Goal: Task Accomplishment & Management: Manage account settings

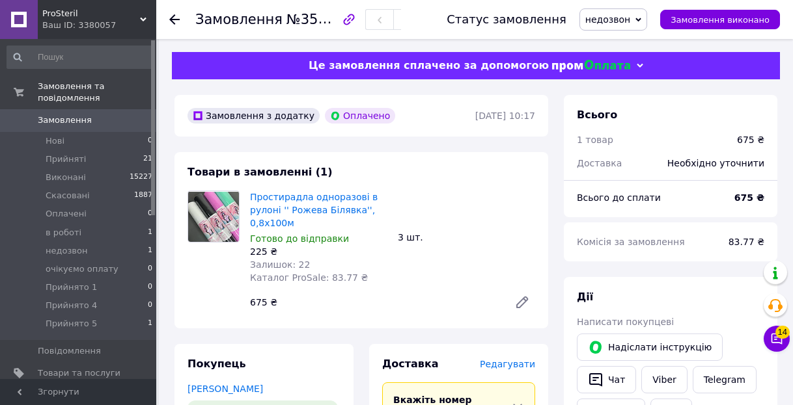
scroll to position [268, 0]
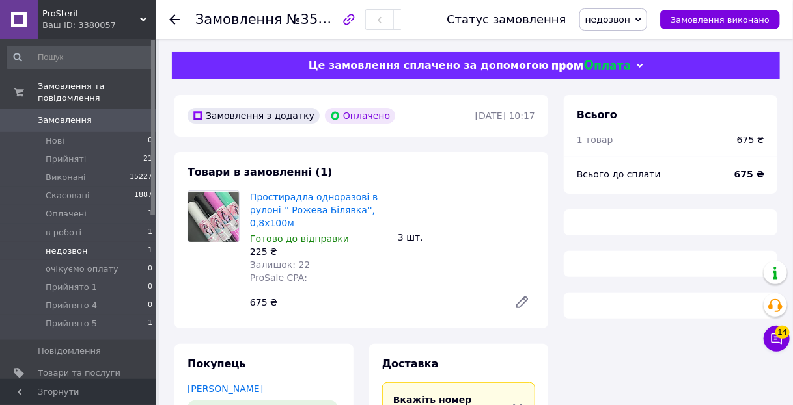
scroll to position [226, 0]
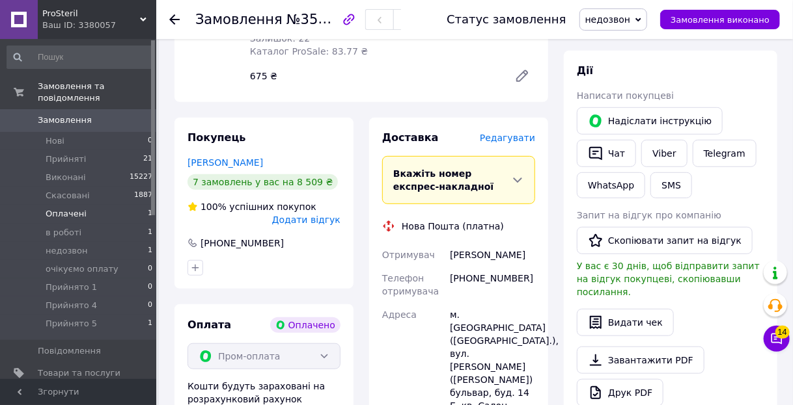
click at [115, 205] on li "Оплачені 1" at bounding box center [80, 214] width 160 height 18
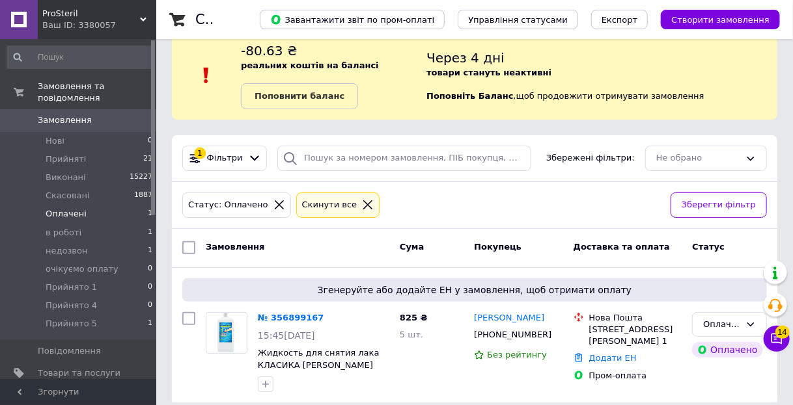
scroll to position [36, 0]
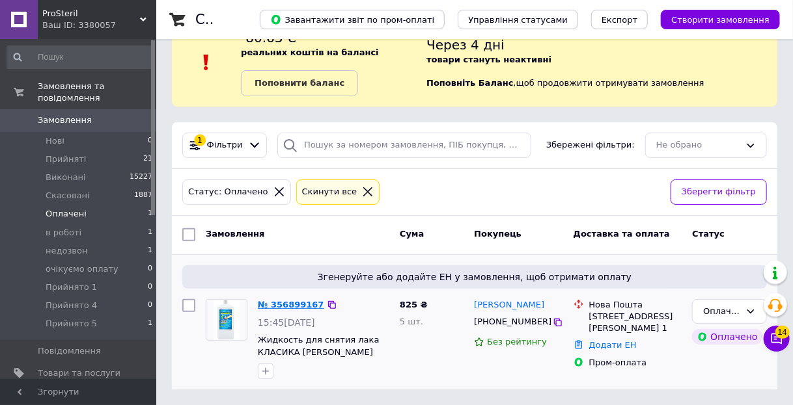
click at [288, 302] on link "№ 356899167" at bounding box center [291, 305] width 66 height 10
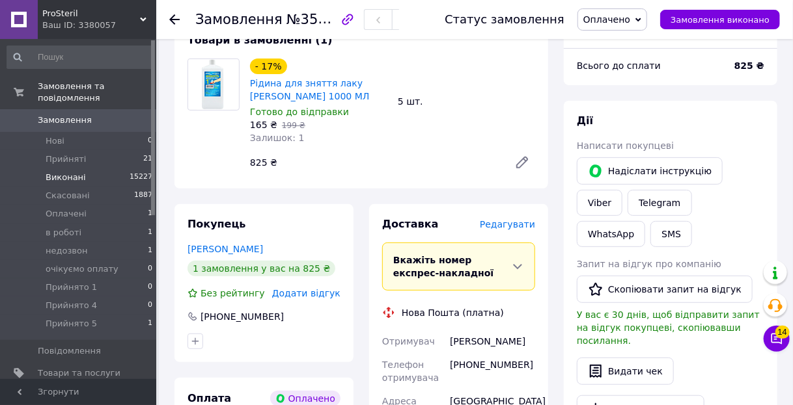
scroll to position [141, 0]
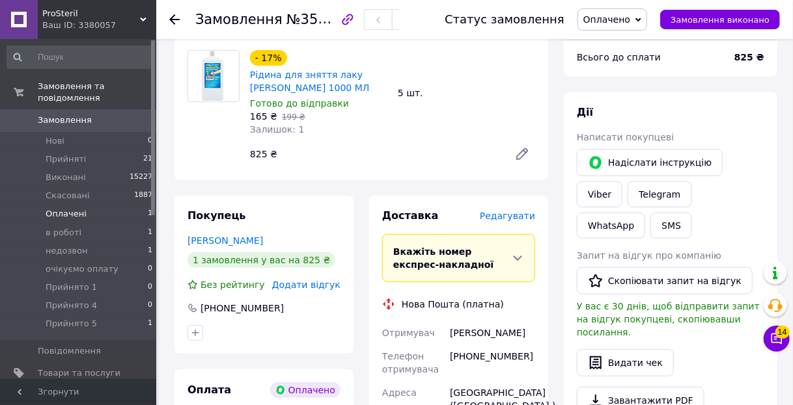
click at [59, 208] on span "Оплачені" at bounding box center [66, 214] width 41 height 12
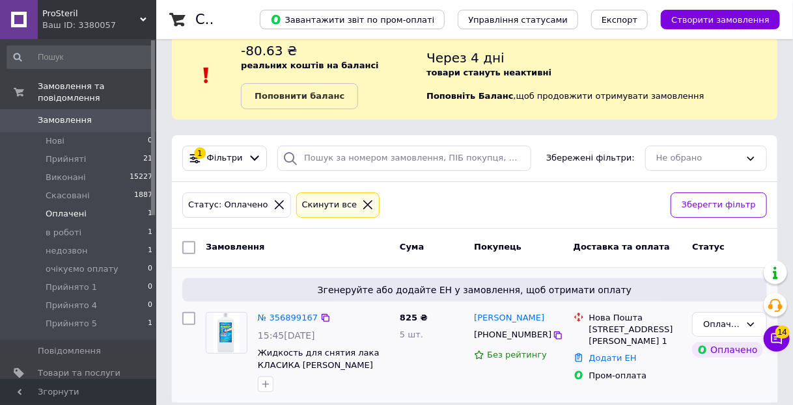
scroll to position [36, 0]
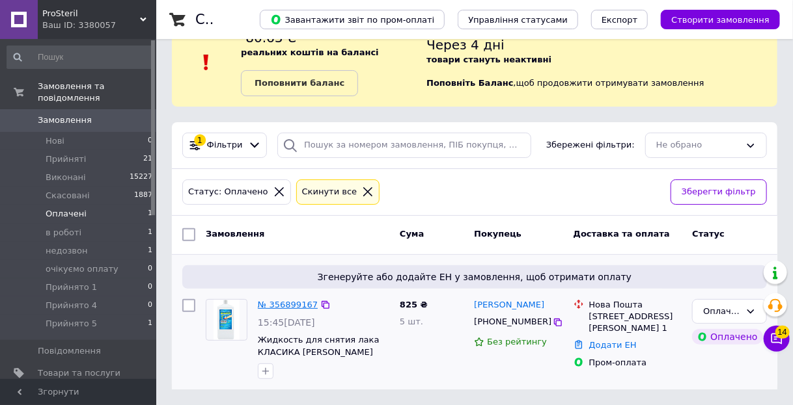
click at [278, 300] on link "№ 356899167" at bounding box center [288, 305] width 60 height 10
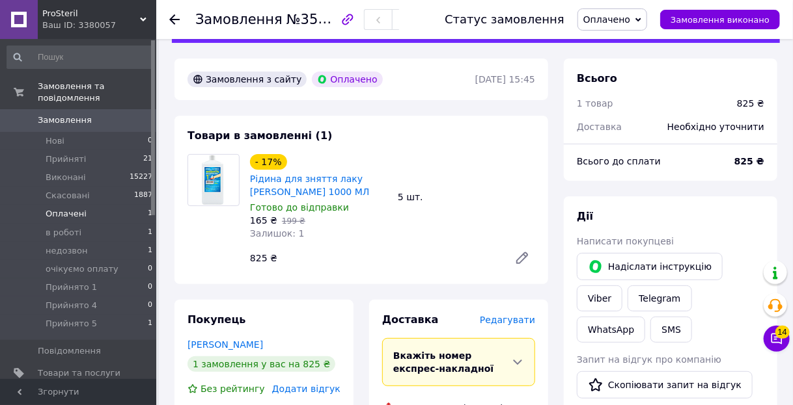
click at [75, 208] on span "Оплачені" at bounding box center [66, 214] width 41 height 12
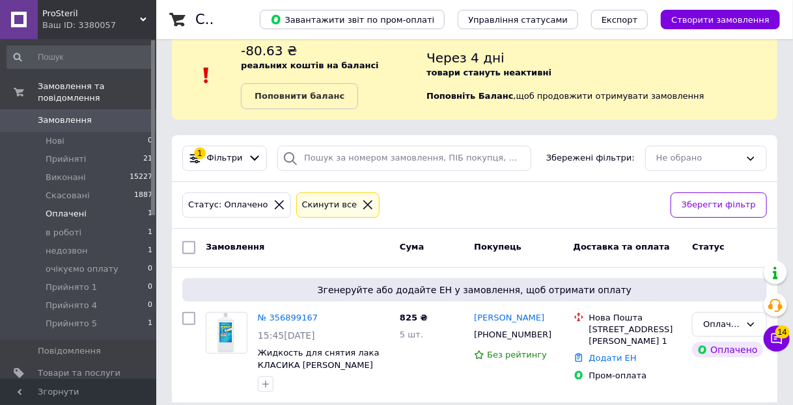
scroll to position [36, 0]
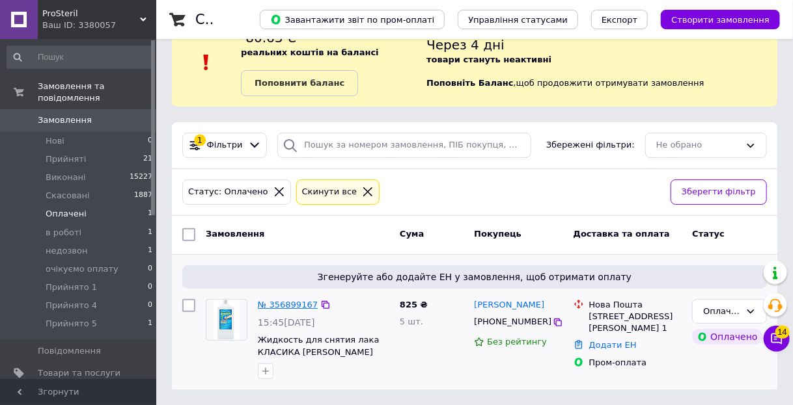
click at [280, 308] on link "№ 356899167" at bounding box center [288, 305] width 60 height 10
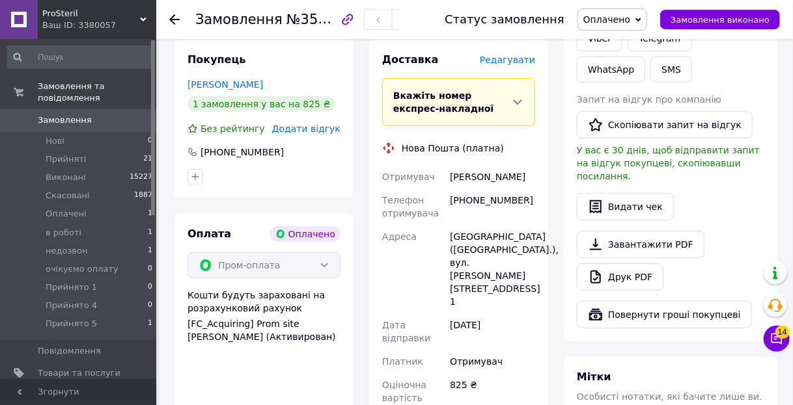
scroll to position [245, 0]
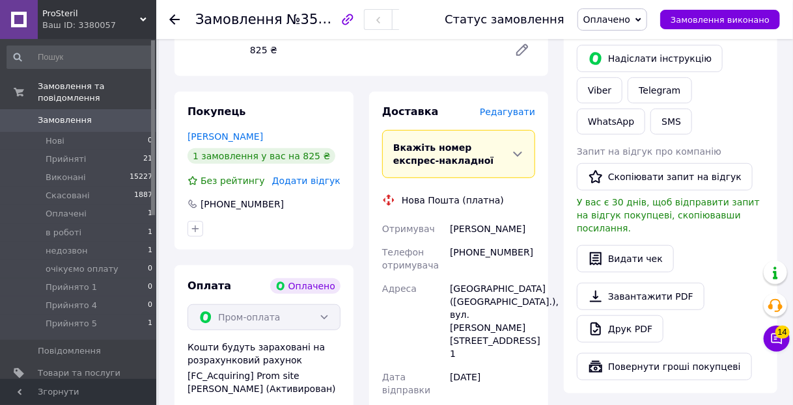
drag, startPoint x: 450, startPoint y: 229, endPoint x: 534, endPoint y: 229, distance: 83.3
click at [538, 229] on div "Доставка Редагувати Вкажіть номер експрес-накладної Обов'язково введіть номер е…" at bounding box center [458, 346] width 179 height 509
copy div "Стогній Михайло"
click at [511, 253] on div "+380935406166" at bounding box center [492, 259] width 90 height 36
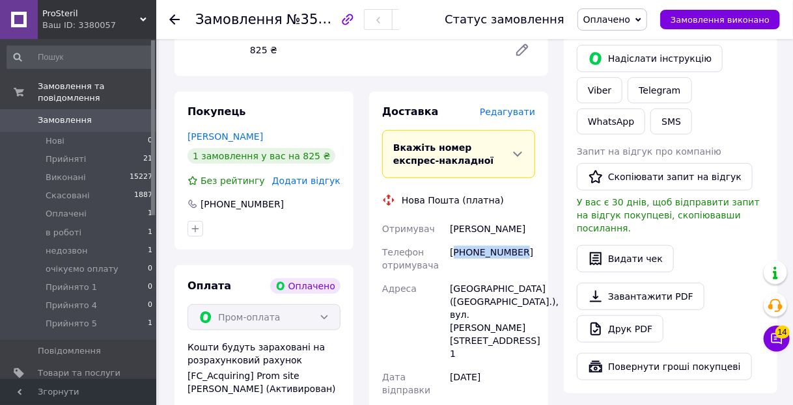
copy div "380935406166"
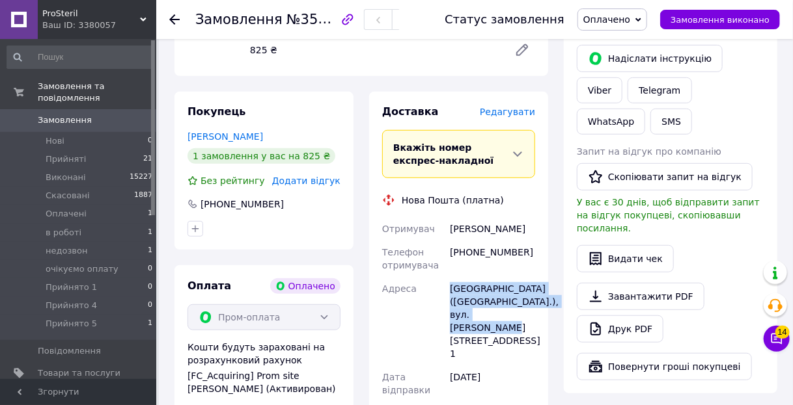
drag, startPoint x: 449, startPoint y: 288, endPoint x: 544, endPoint y: 310, distance: 97.7
click at [547, 312] on div "Доставка Редагувати Вкажіть номер експрес-накладної Обов'язково введіть номер е…" at bounding box center [458, 346] width 179 height 509
copy div "Київ (Київська обл.), вул. Шота Руставелі, буд. 13, кв. 1"
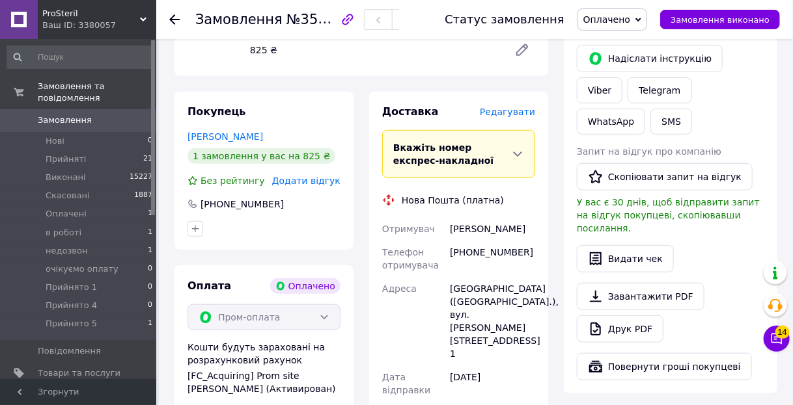
click at [491, 252] on div "+380935406166" at bounding box center [492, 259] width 90 height 36
copy div "380935406166"
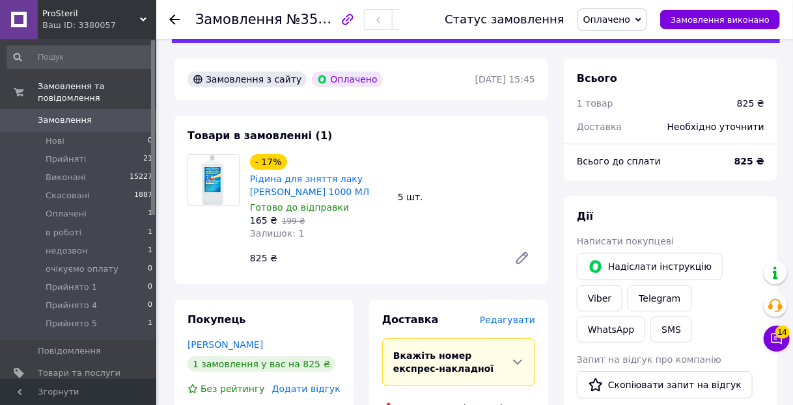
scroll to position [0, 0]
